Goal: Browse casually

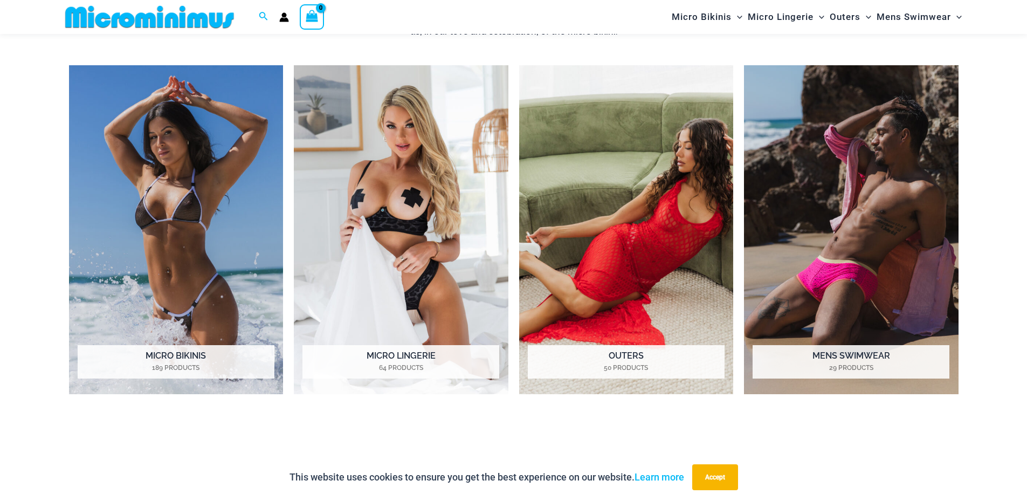
scroll to position [1015, 0]
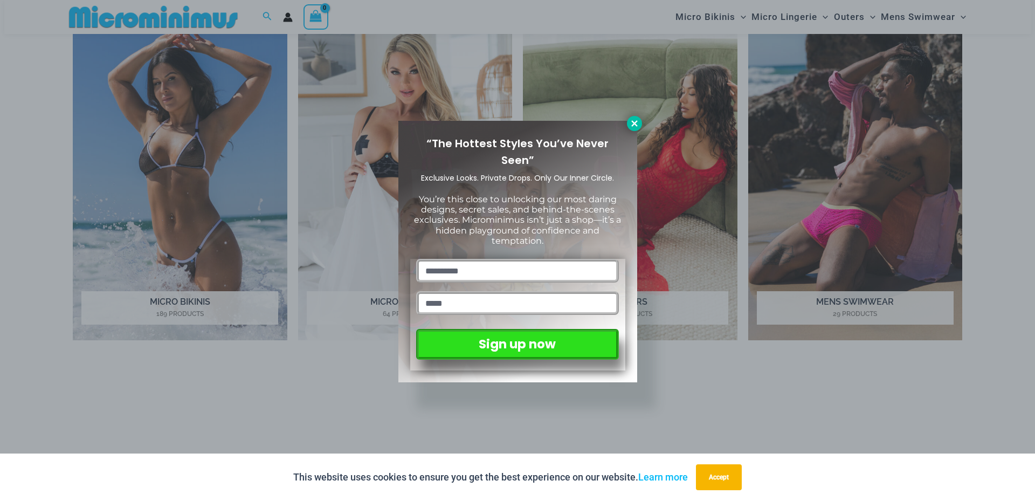
click at [640, 122] on button at bounding box center [634, 123] width 15 height 15
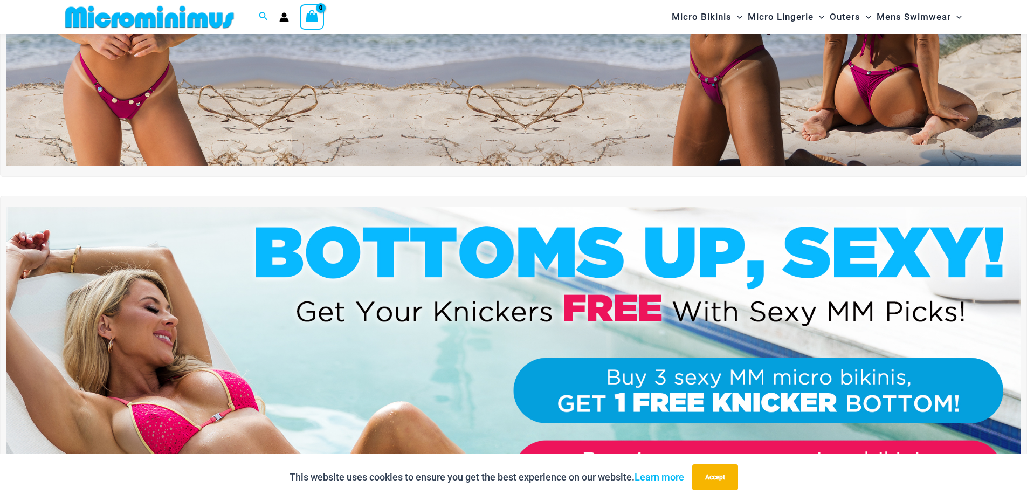
scroll to position [368, 0]
